Goal: Task Accomplishment & Management: Complete application form

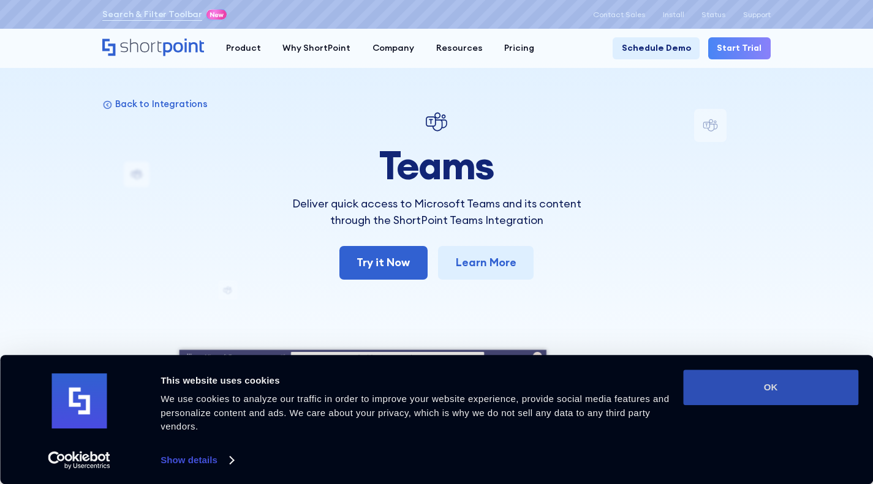
click at [769, 400] on button "OK" at bounding box center [770, 388] width 175 height 36
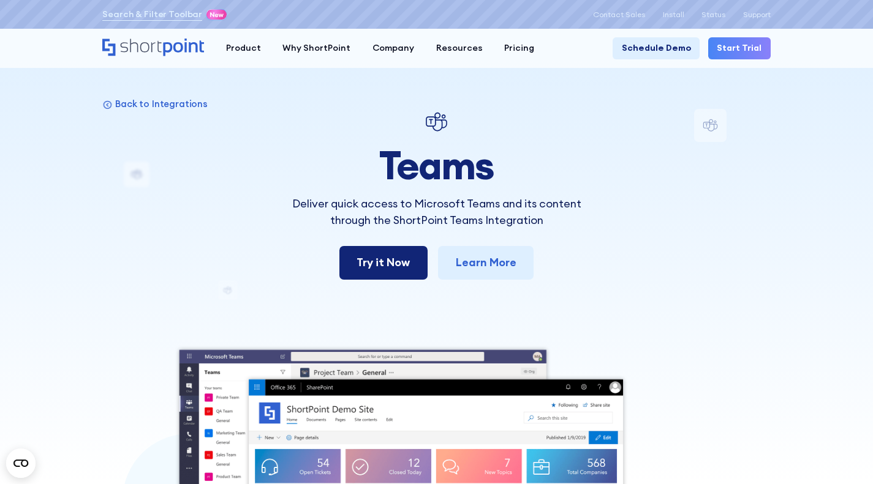
click at [397, 261] on link "Try it Now" at bounding box center [383, 263] width 88 height 34
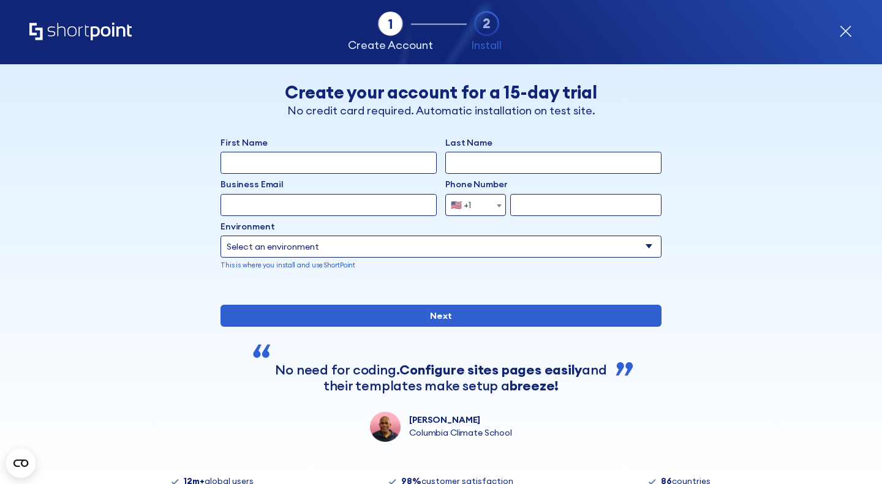
click at [240, 168] on input "First Name" at bounding box center [328, 163] width 216 height 22
type input "Igor"
click at [457, 171] on input "Last Name" at bounding box center [553, 163] width 216 height 22
type input "Likarenko"
click at [235, 202] on input "Business Email" at bounding box center [328, 205] width 216 height 22
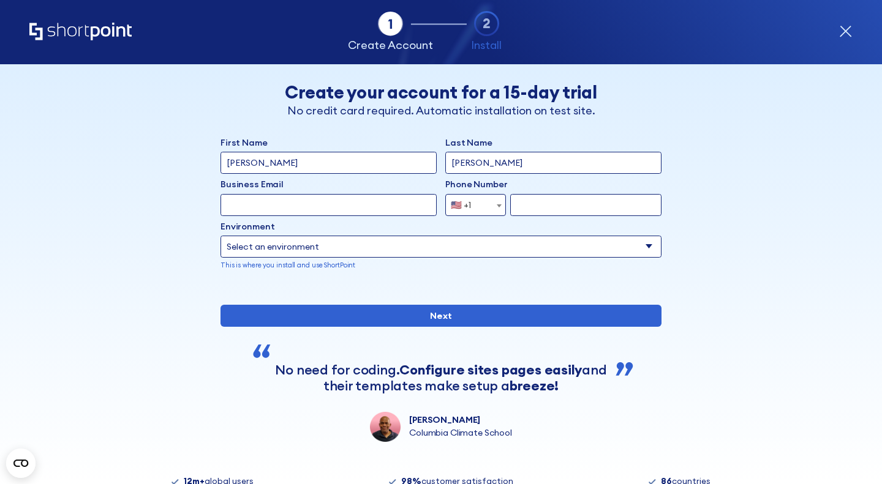
type input "ukrdacan@gmail.com"
click at [497, 206] on b "form" at bounding box center [499, 206] width 5 height 3
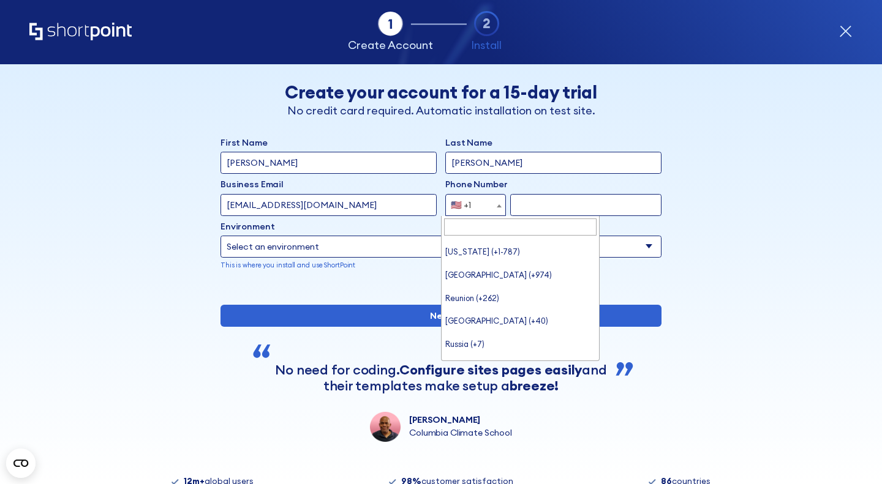
scroll to position [3925, 0]
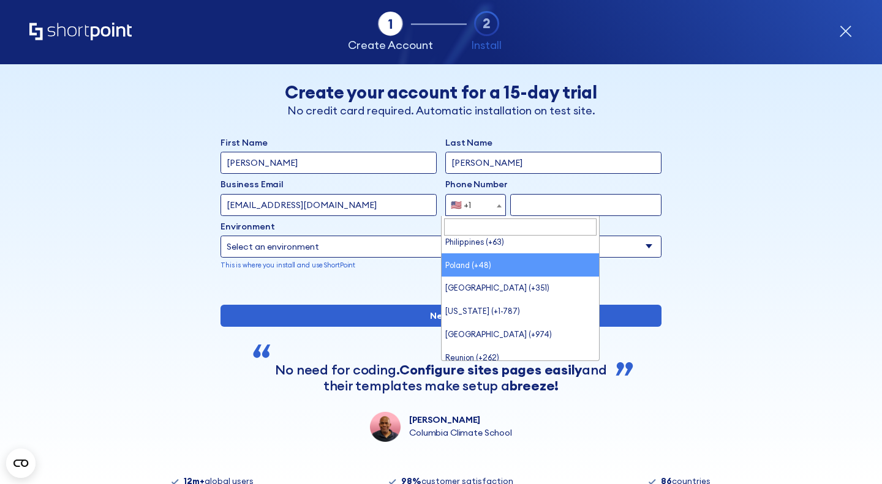
select select "+48"
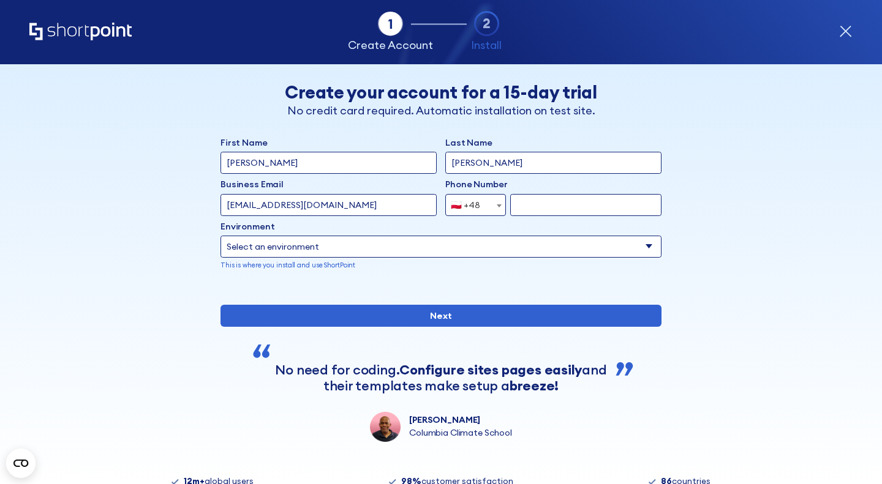
click at [522, 208] on input "form" at bounding box center [585, 205] width 151 height 22
type input "886746228"
click at [646, 247] on select "Select an environment Microsoft 365 SharePoint Online SharePoint Subscription E…" at bounding box center [440, 247] width 441 height 22
select select "Microsoft 365"
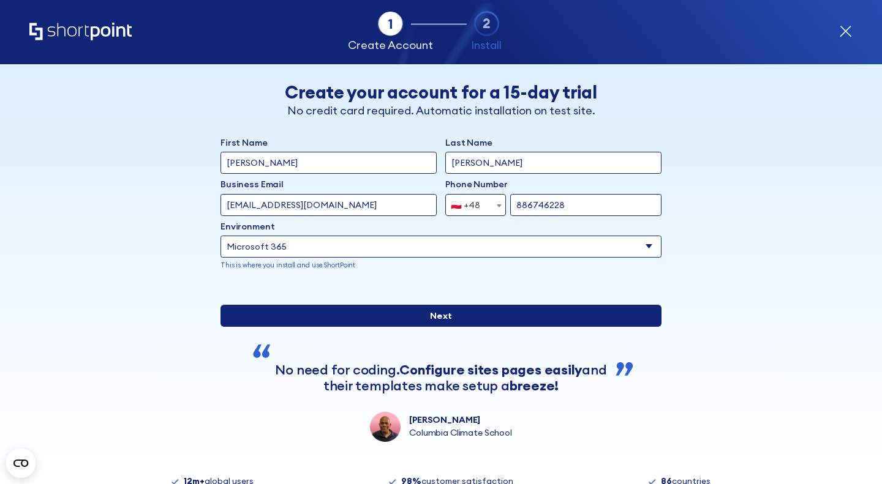
click at [441, 327] on input "Next" at bounding box center [440, 316] width 441 height 22
click at [440, 327] on input "Next" at bounding box center [440, 316] width 441 height 22
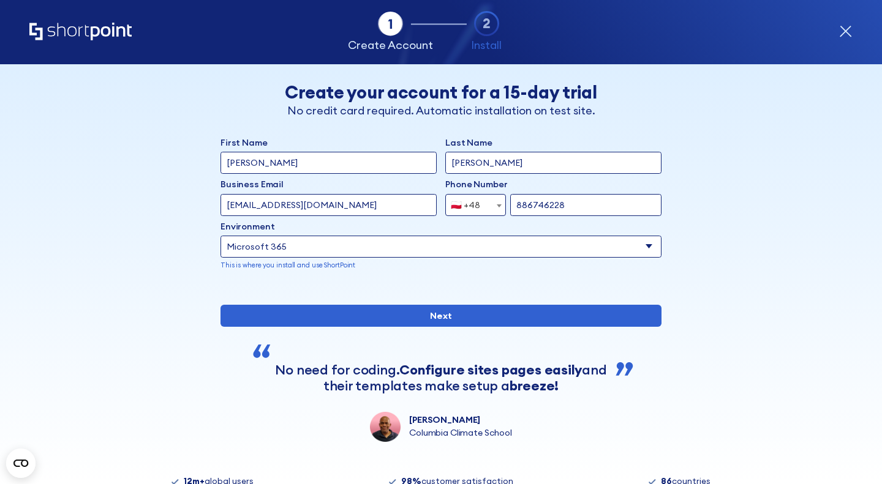
click at [418, 288] on div "form" at bounding box center [440, 288] width 441 height 0
click at [323, 204] on input "ukrdacan@gmail.com" at bounding box center [328, 205] width 216 height 22
